Goal: Book appointment/travel/reservation

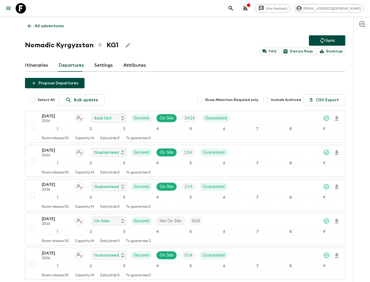
scroll to position [112, 0]
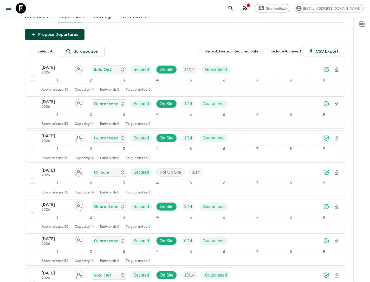
scroll to position [112, 0]
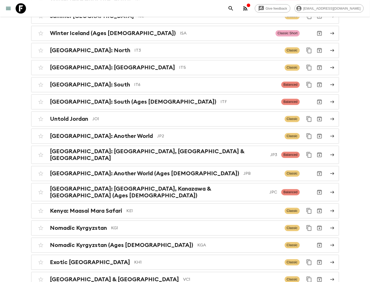
scroll to position [1195, 0]
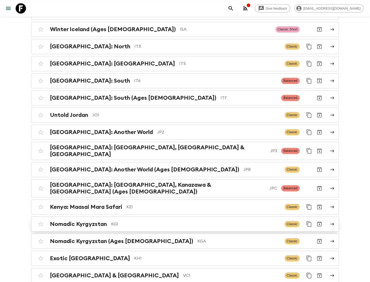
click at [116, 221] on p "KG1" at bounding box center [195, 224] width 169 height 6
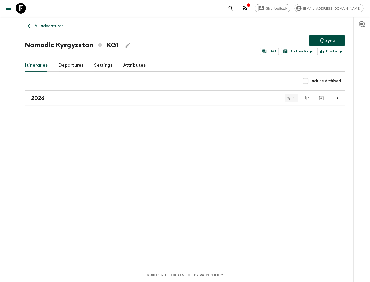
click at [63, 66] on link "Departures" at bounding box center [71, 65] width 25 height 12
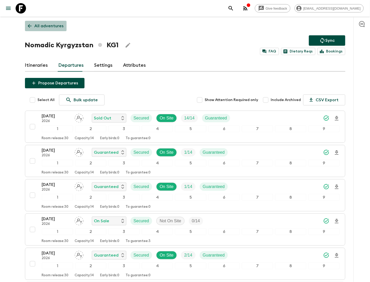
click at [52, 27] on p "All adventures" at bounding box center [49, 26] width 29 height 6
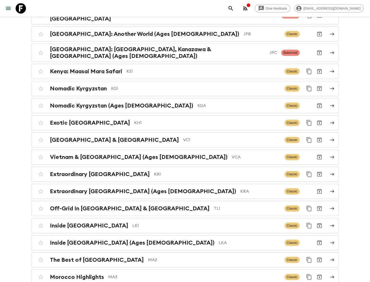
scroll to position [1332, 0]
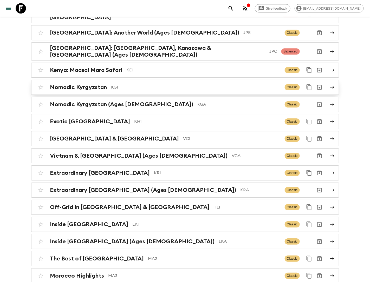
click at [99, 84] on h2 "Nomadic Kyrgyzstan" at bounding box center [78, 87] width 57 height 7
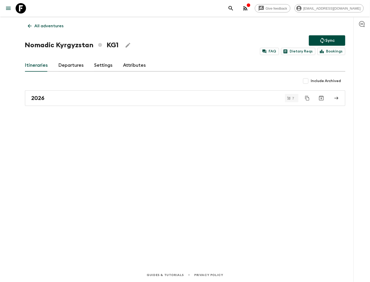
click at [69, 65] on link "Departures" at bounding box center [71, 65] width 25 height 12
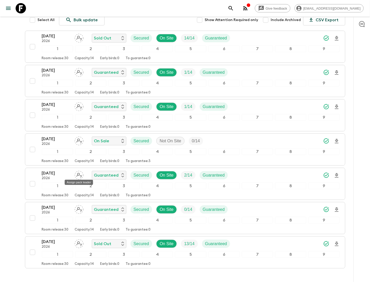
scroll to position [77, 0]
